Goal: Navigation & Orientation: Find specific page/section

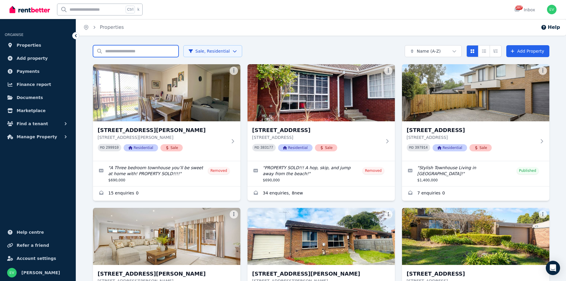
click at [110, 49] on input "Search properties" at bounding box center [136, 51] width 86 height 12
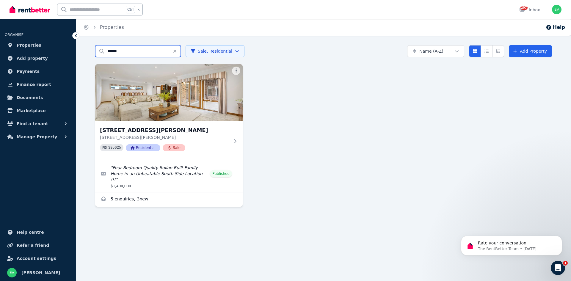
type input "*****"
click at [198, 104] on img at bounding box center [169, 93] width 155 height 60
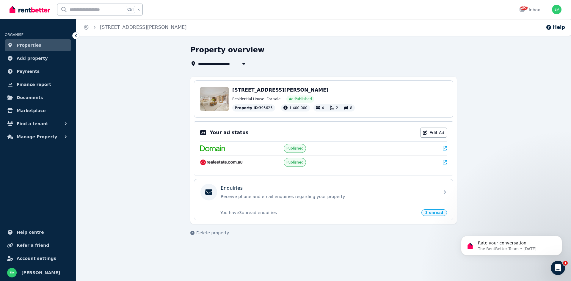
click at [446, 163] on icon at bounding box center [444, 162] width 4 height 4
